Goal: Find specific page/section: Find specific page/section

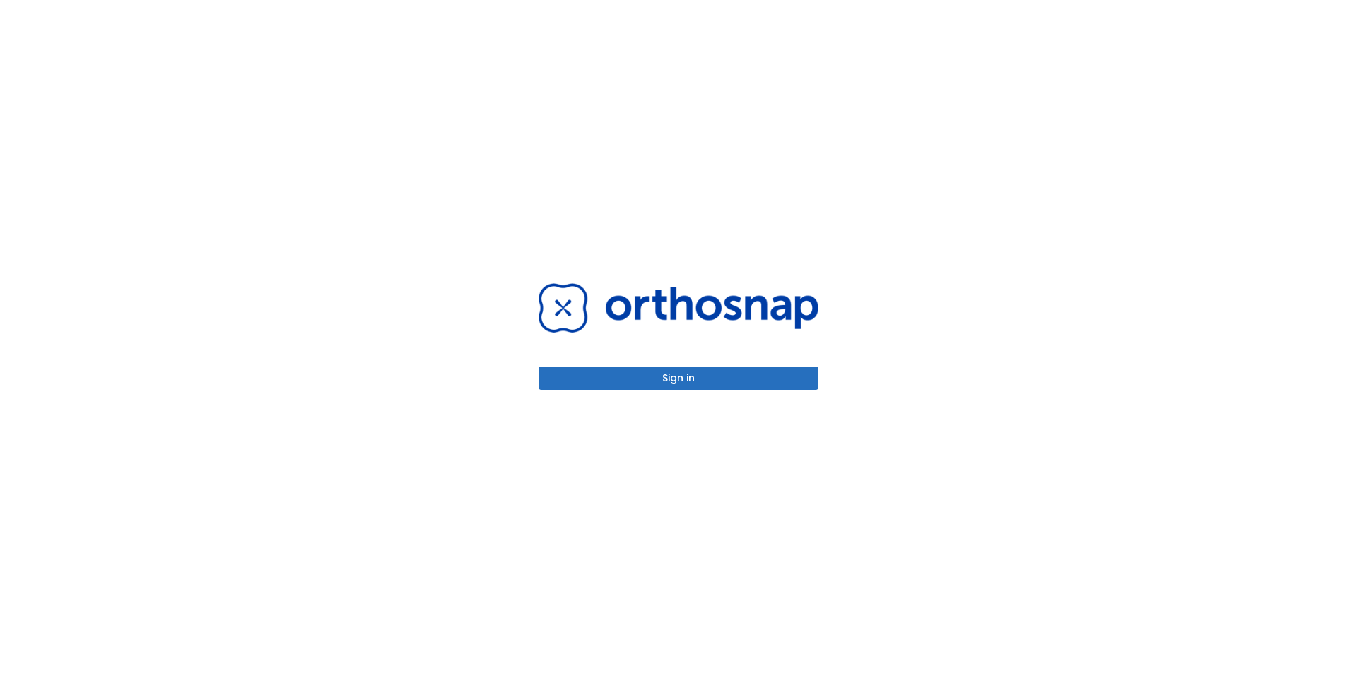
click at [666, 379] on button "Sign in" at bounding box center [678, 378] width 280 height 23
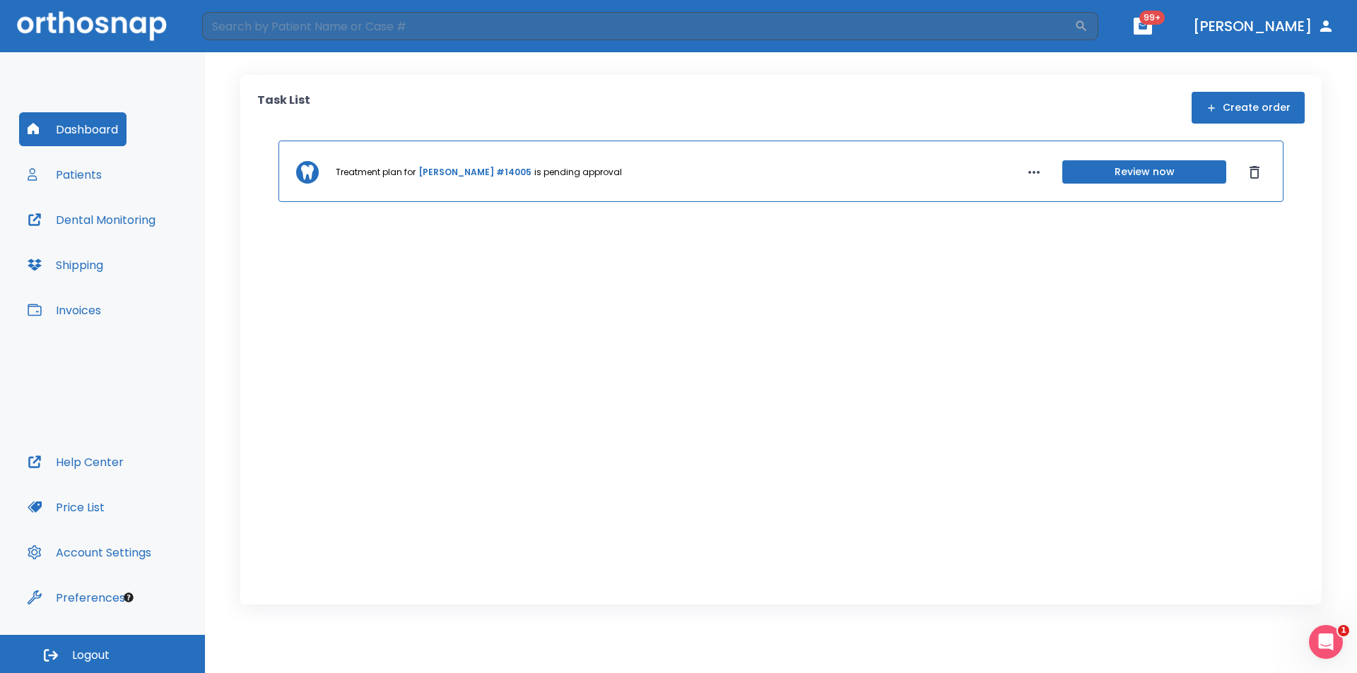
click at [78, 173] on button "Patients" at bounding box center [64, 175] width 91 height 34
